Goal: Browse casually: Explore the website without a specific task or goal

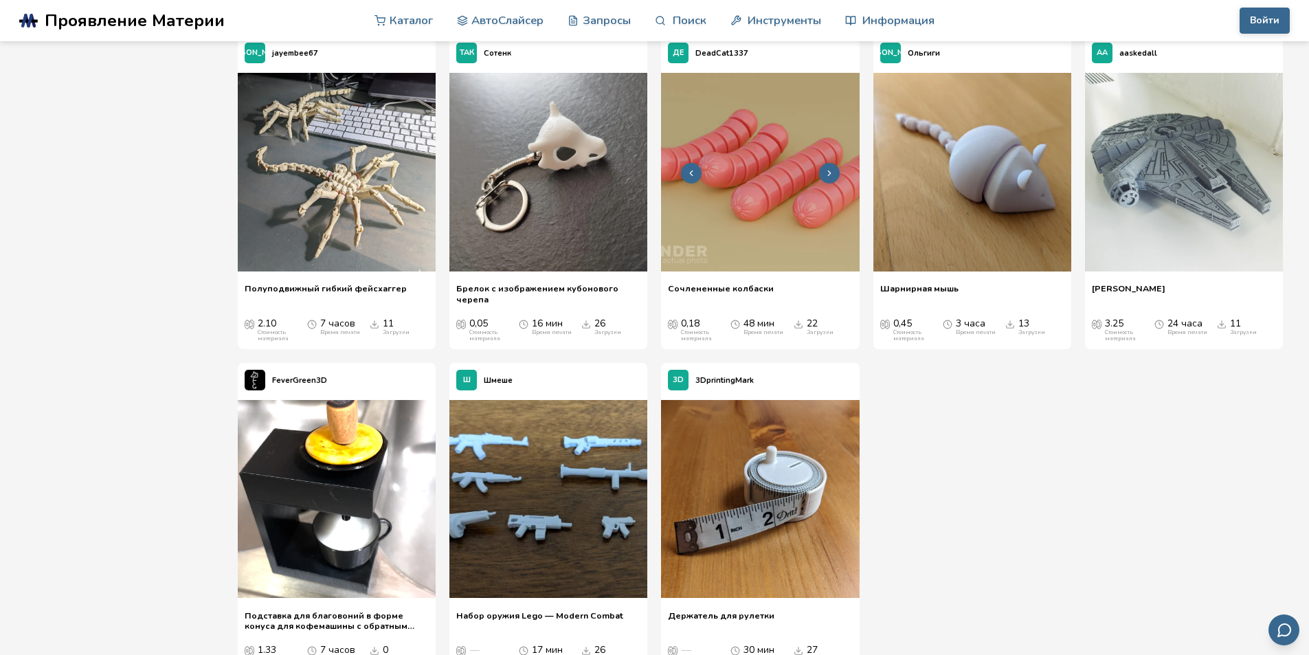
scroll to position [8724, 0]
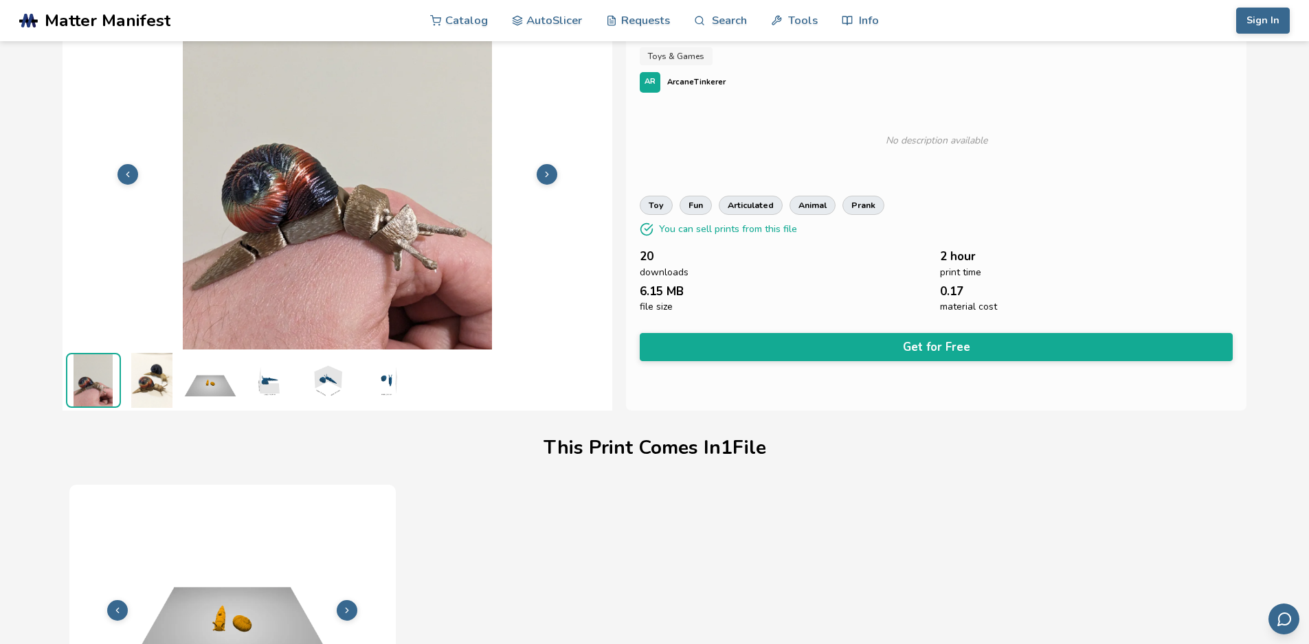
scroll to position [27, 0]
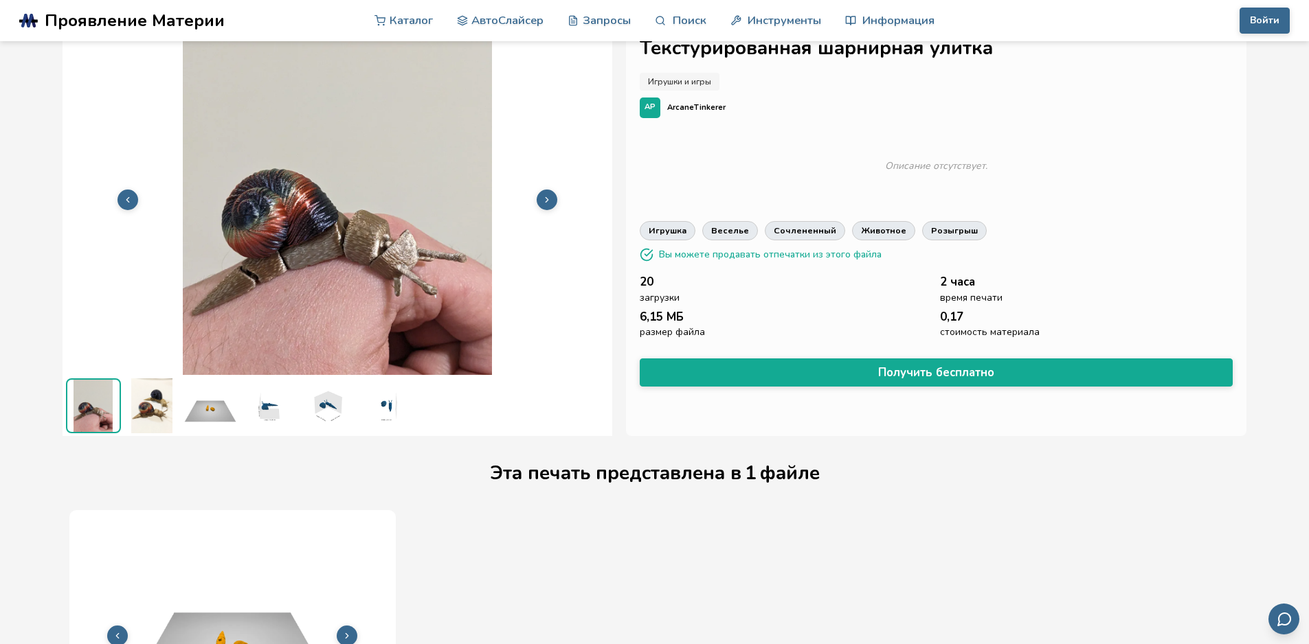
click at [153, 409] on img at bounding box center [151, 406] width 55 height 55
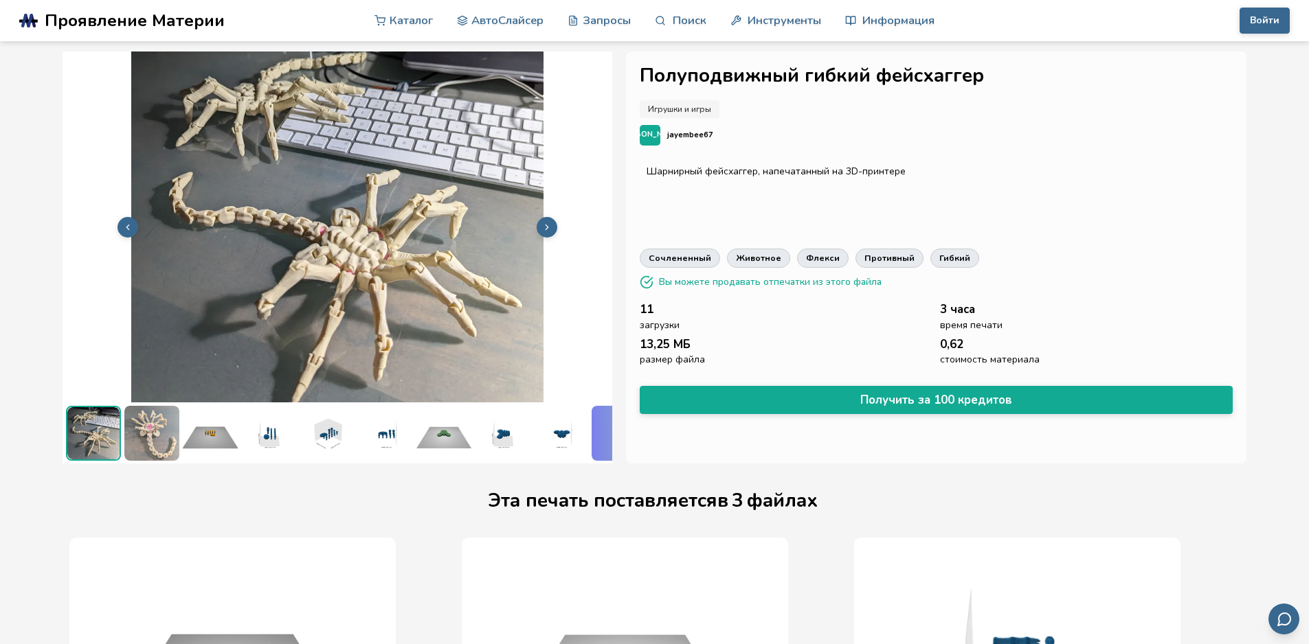
click at [340, 300] on img at bounding box center [338, 226] width 550 height 412
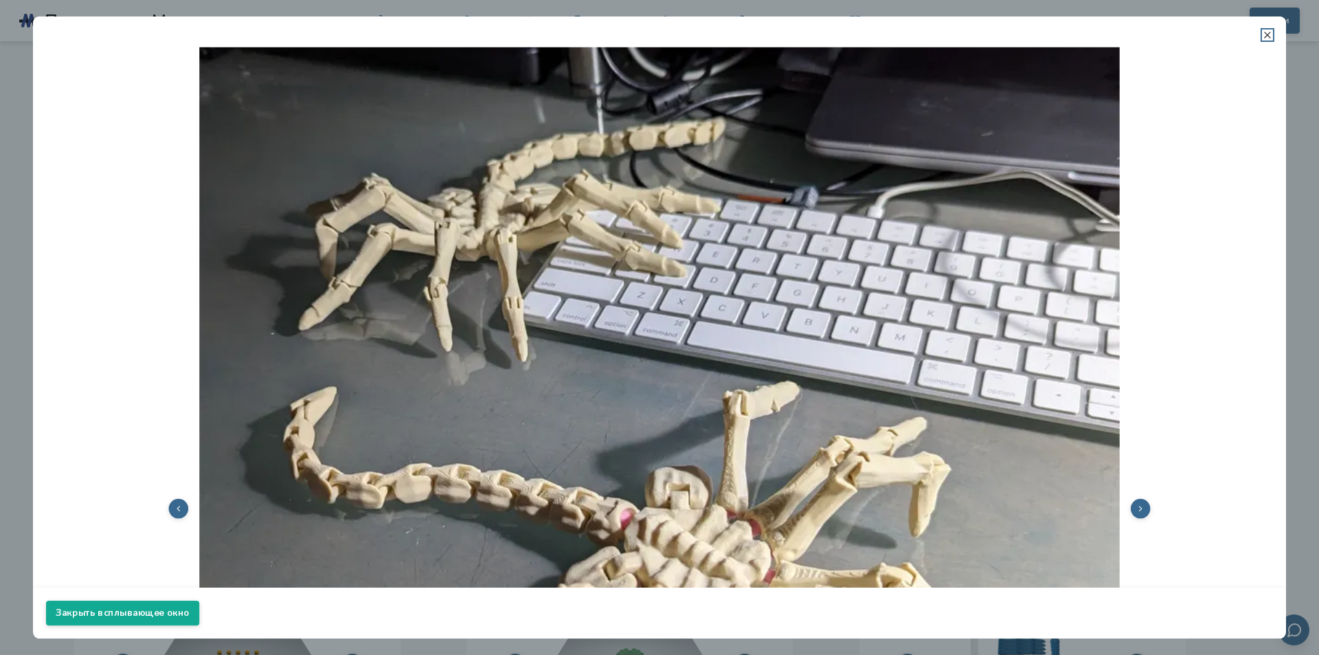
click at [1266, 38] on icon at bounding box center [1267, 35] width 11 height 11
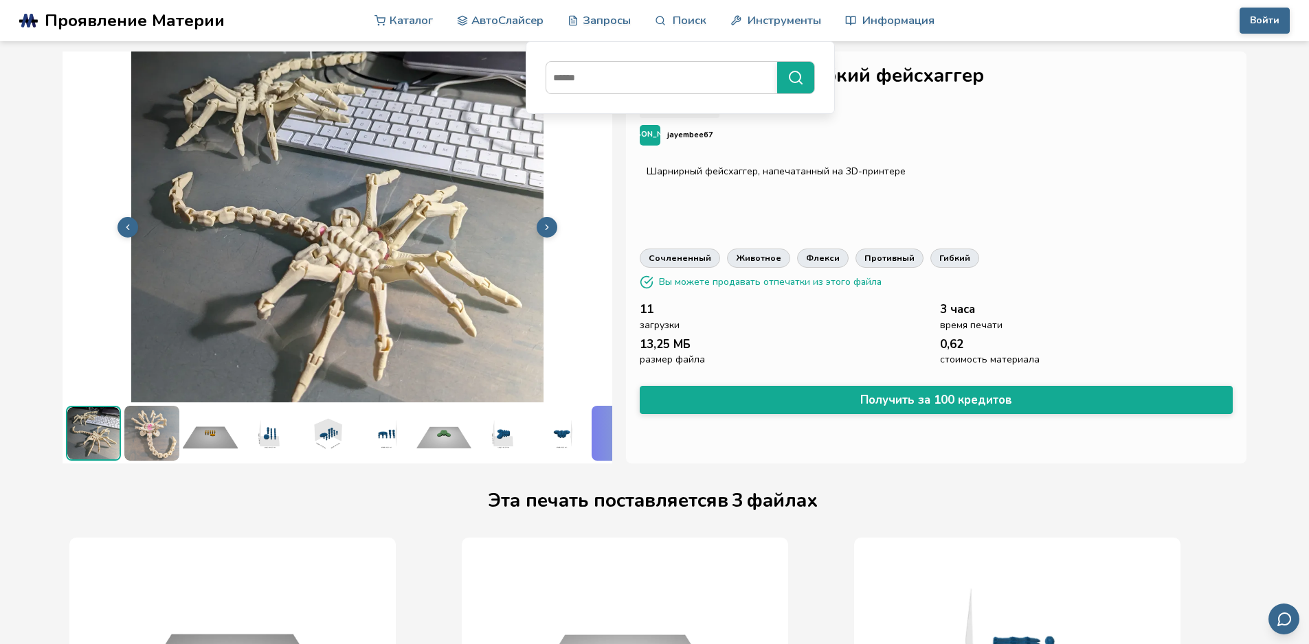
click at [534, 433] on img at bounding box center [560, 433] width 55 height 55
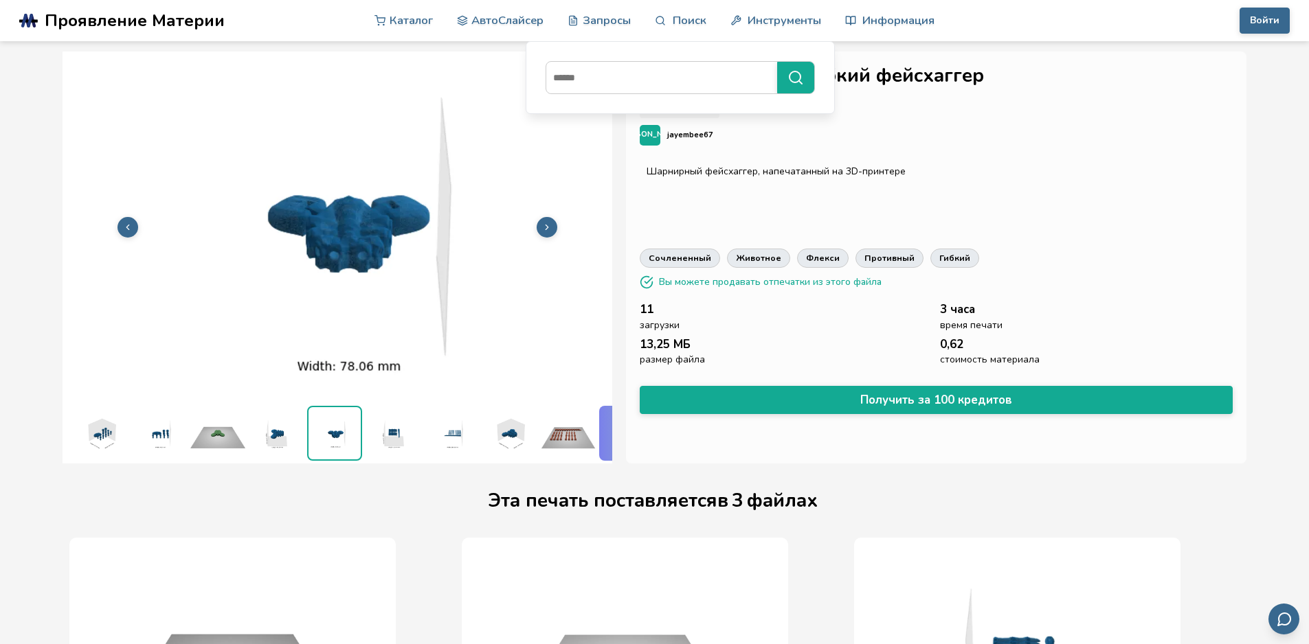
scroll to position [0, 229]
